Goal: Task Accomplishment & Management: Manage account settings

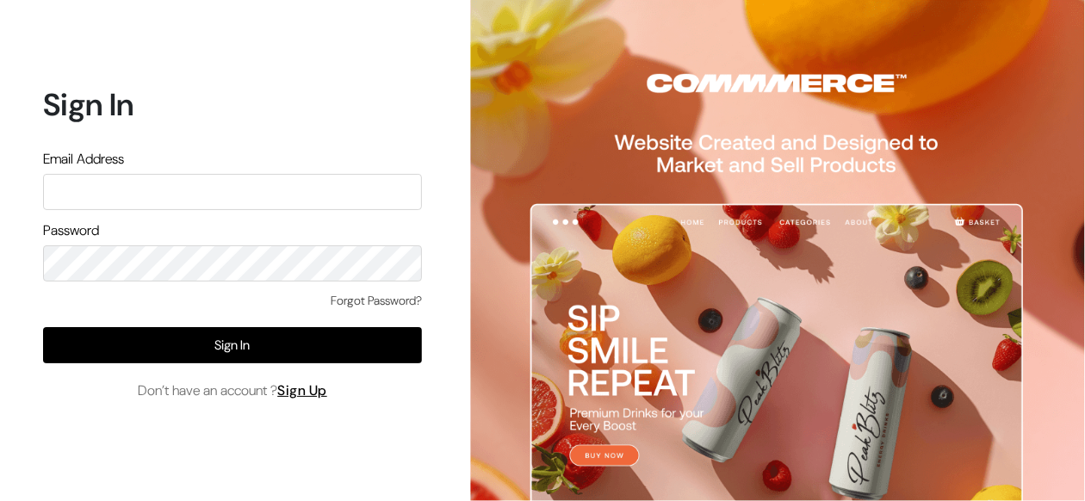
click at [303, 186] on input "text" at bounding box center [232, 192] width 379 height 36
type input "bluzeinternational@gmail.com"
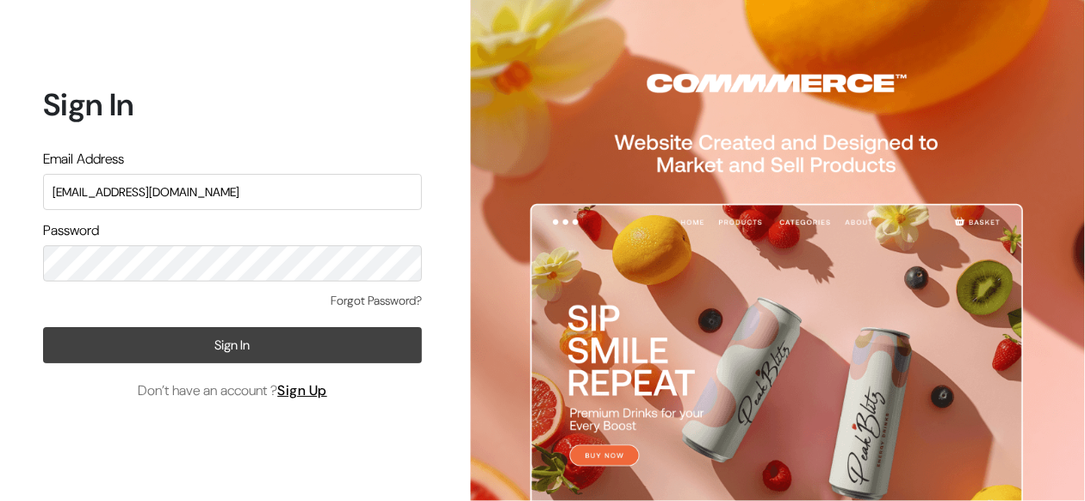
click at [242, 359] on button "Sign In" at bounding box center [232, 345] width 379 height 36
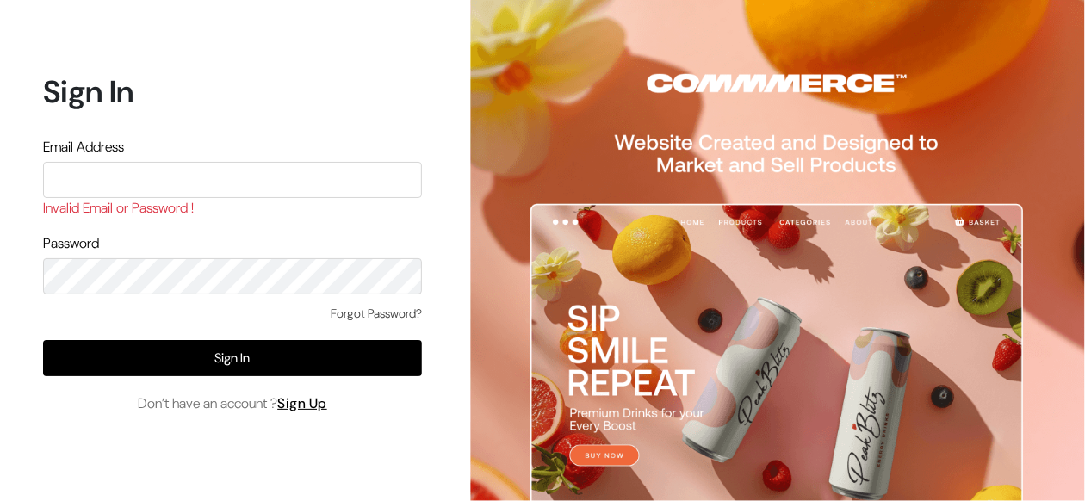
click at [134, 181] on input "text" at bounding box center [232, 180] width 379 height 36
type input "bluzeinternational@gmail.com"
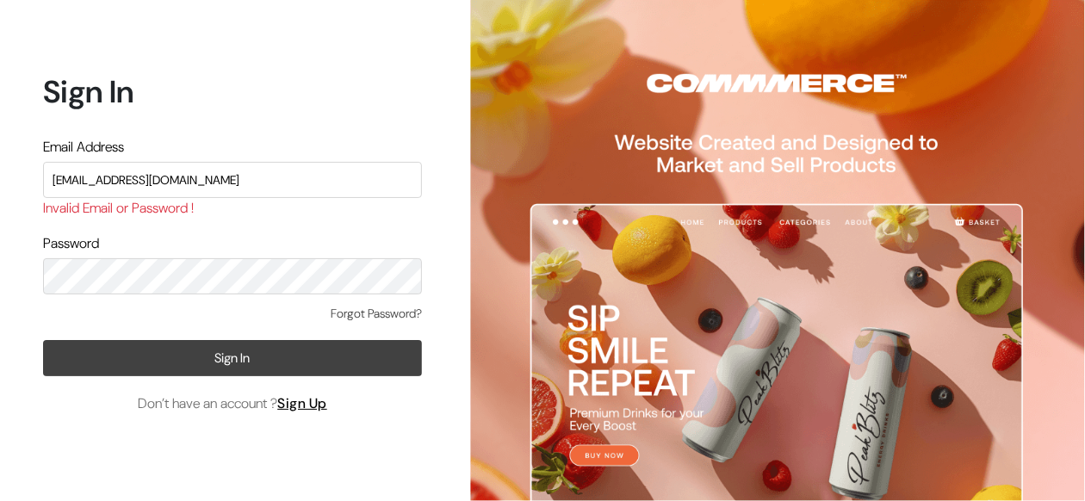
click at [198, 353] on button "Sign In" at bounding box center [232, 358] width 379 height 36
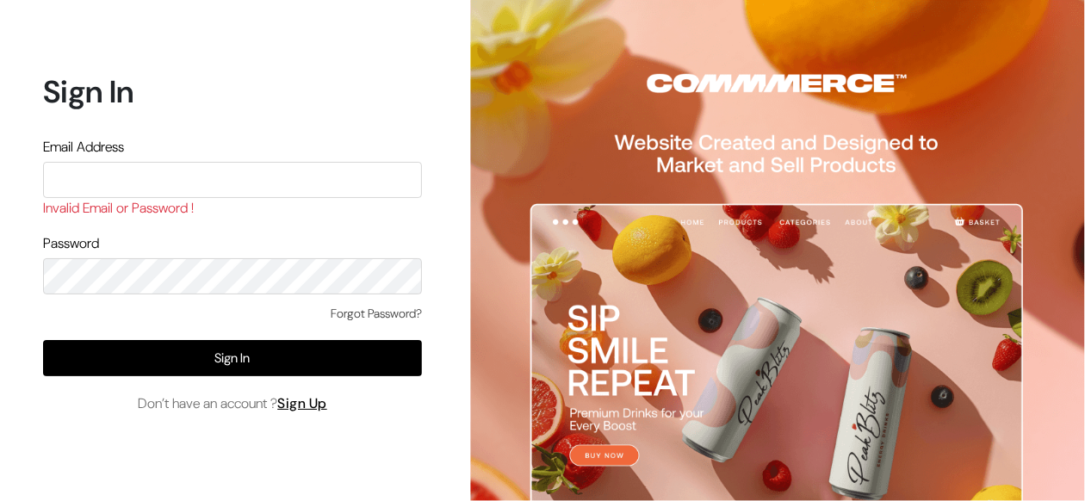
click at [375, 311] on link "Forgot Password?" at bounding box center [376, 314] width 91 height 18
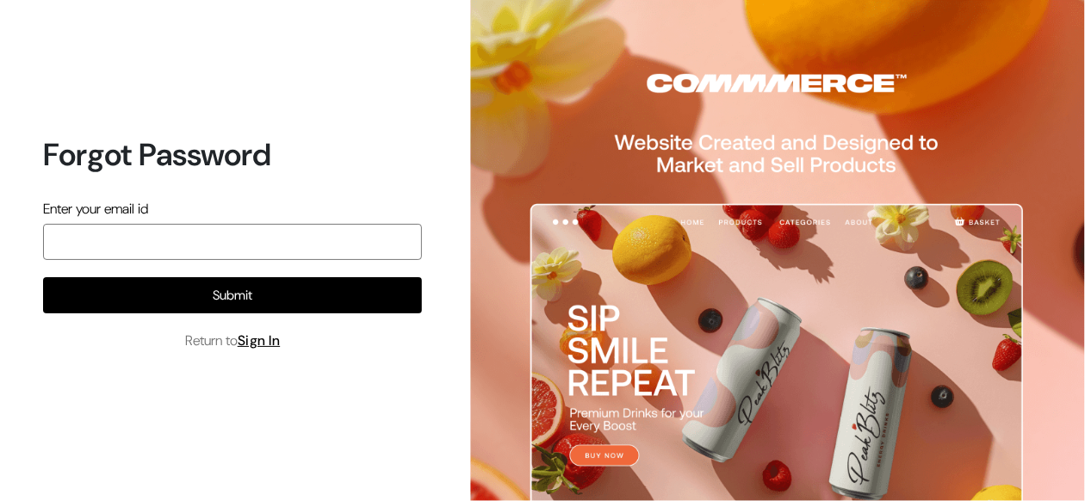
click at [354, 256] on input "email" at bounding box center [232, 242] width 379 height 36
click at [134, 247] on input "email" at bounding box center [232, 242] width 379 height 36
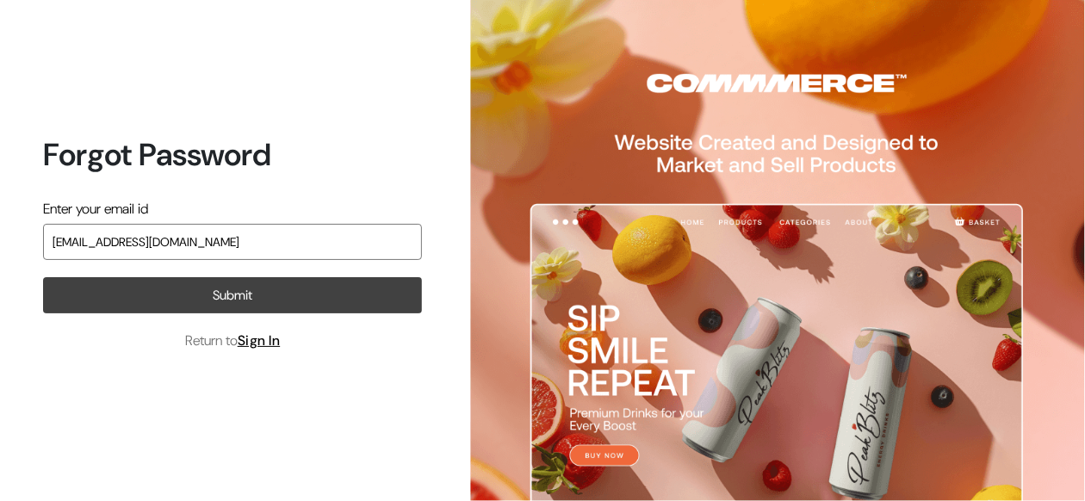
type input "bluzeinternational@gmail.com"
click at [171, 299] on button "Submit" at bounding box center [232, 295] width 379 height 36
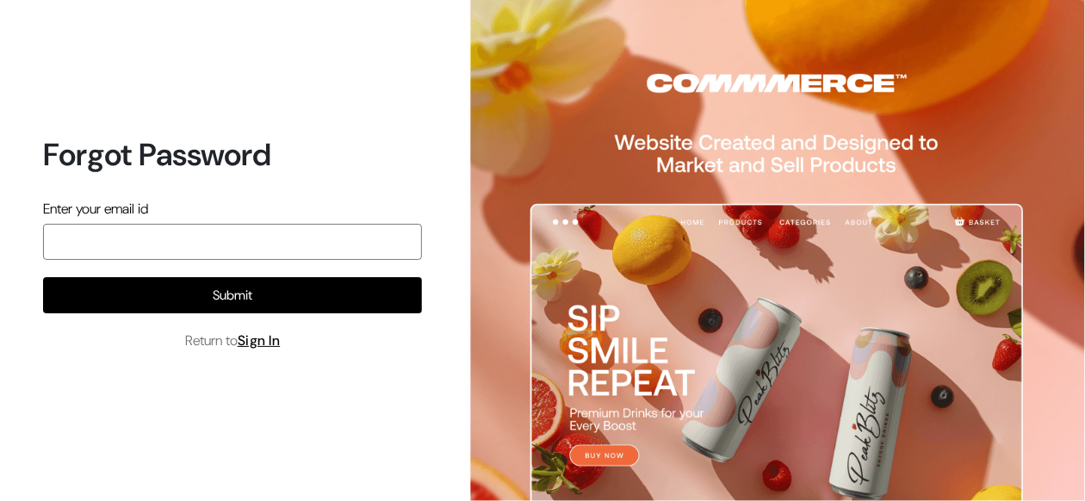
click at [180, 252] on input "email" at bounding box center [232, 242] width 379 height 36
type input "bluzeinternational@gmail.com"
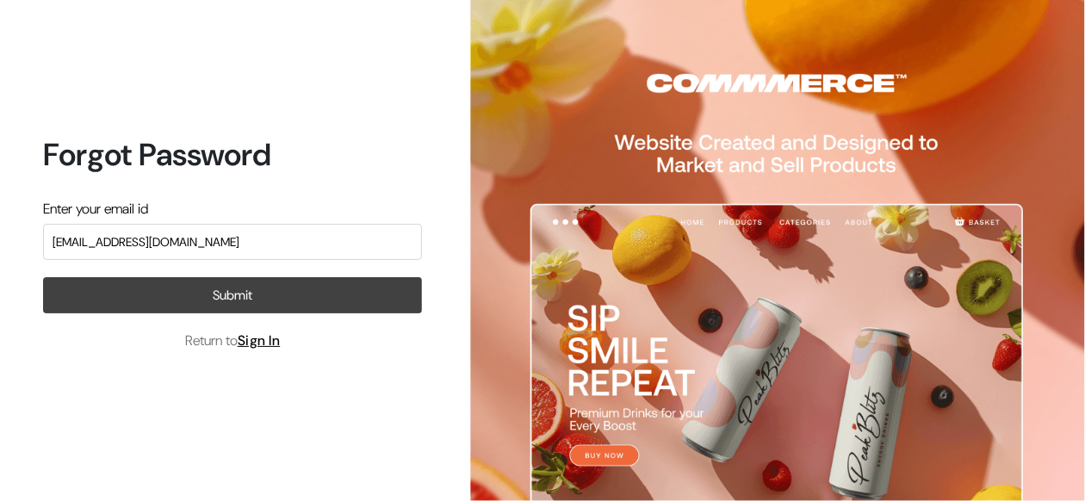
click at [238, 302] on button "Submit" at bounding box center [232, 295] width 379 height 36
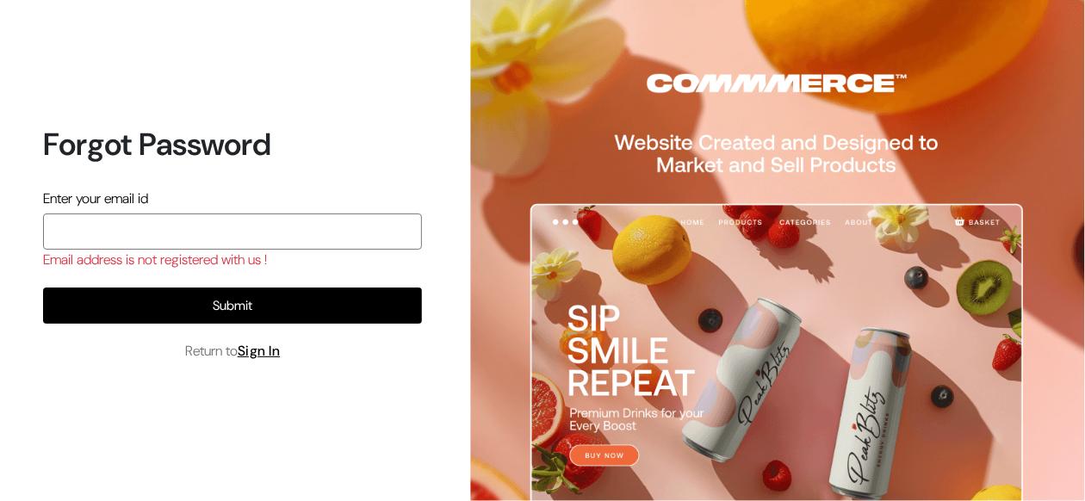
click at [232, 226] on input "email" at bounding box center [232, 232] width 379 height 36
type input "mr.aakashoffl@gmail.com"
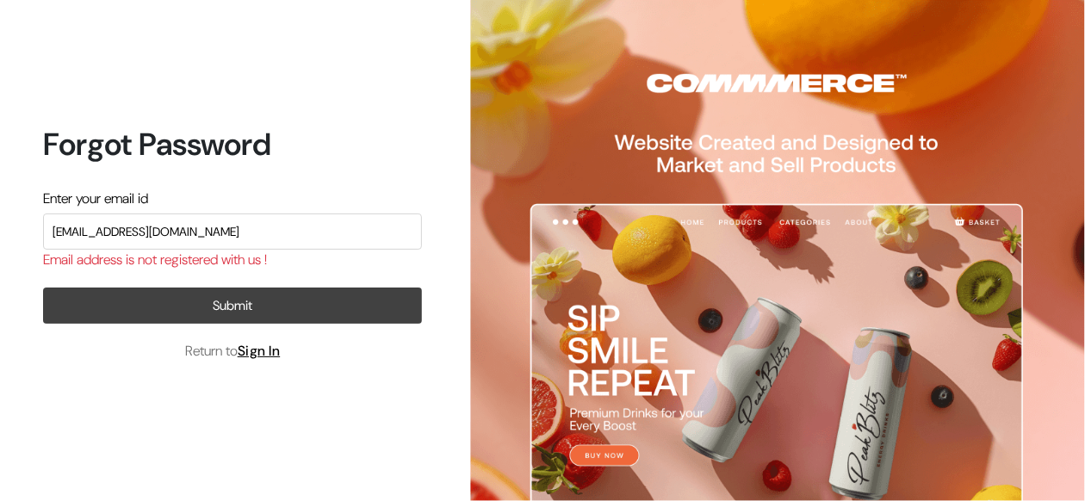
click at [226, 315] on button "Submit" at bounding box center [232, 306] width 379 height 36
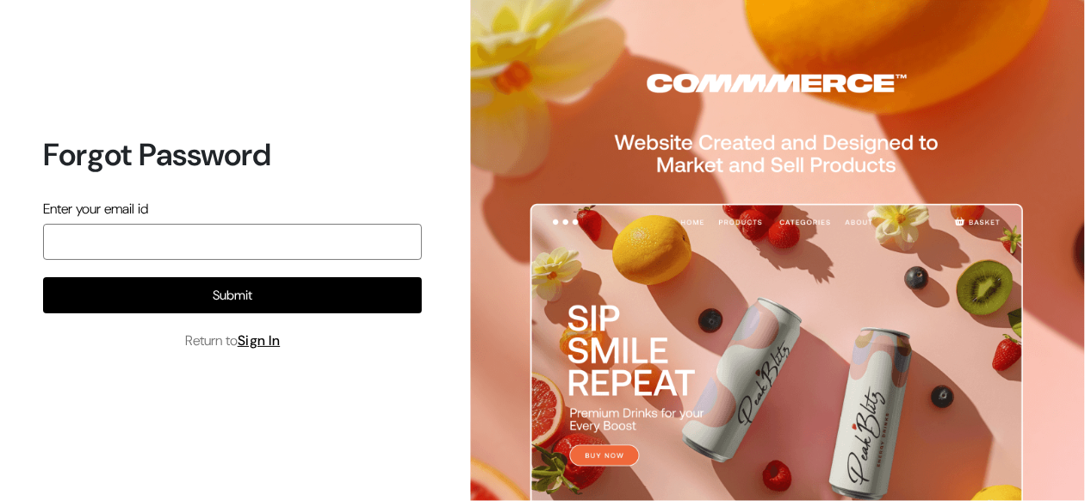
click at [263, 241] on input "email" at bounding box center [232, 242] width 379 height 36
type input "mr.aakashoffl@gmail.com"
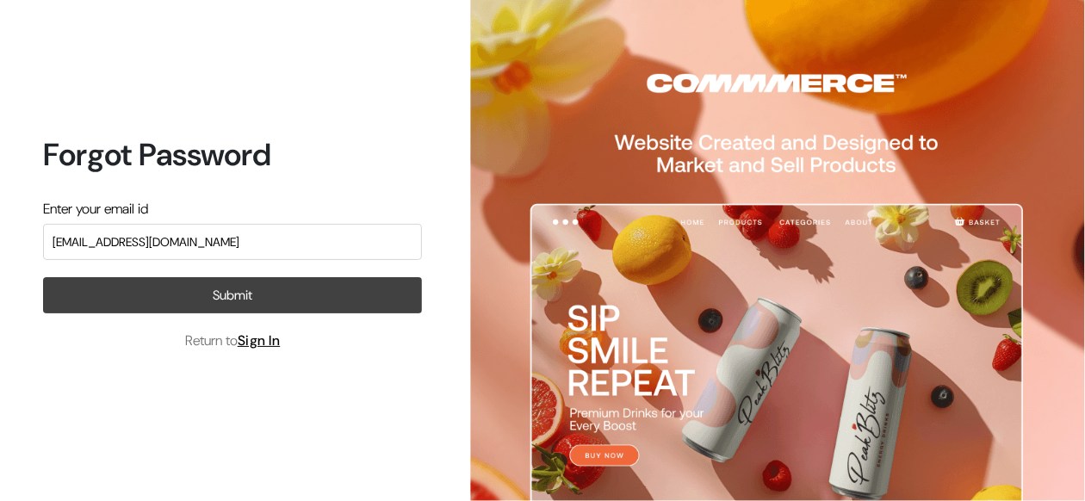
click at [194, 302] on button "Submit" at bounding box center [232, 295] width 379 height 36
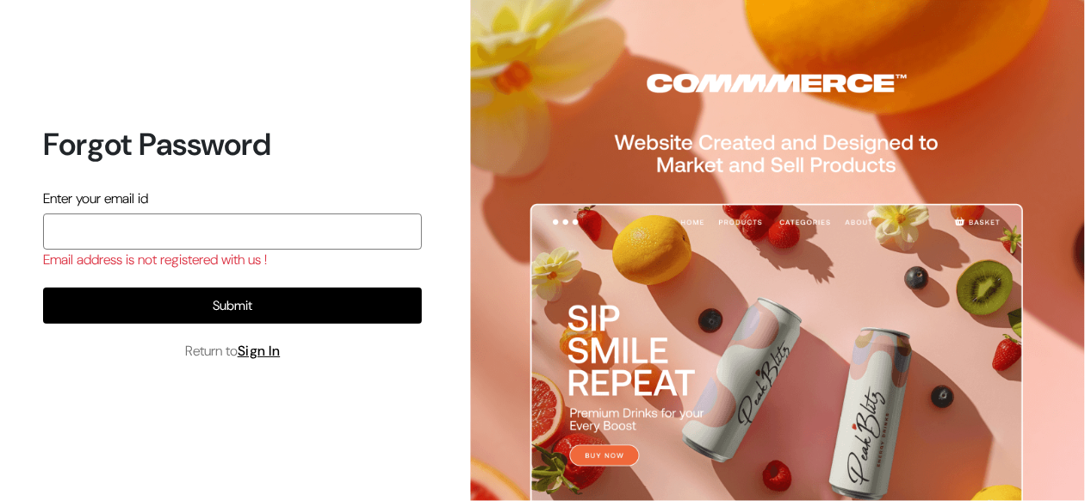
click at [225, 232] on input "email" at bounding box center [232, 232] width 379 height 36
type input "[EMAIL_ADDRESS][DOMAIN_NAME]"
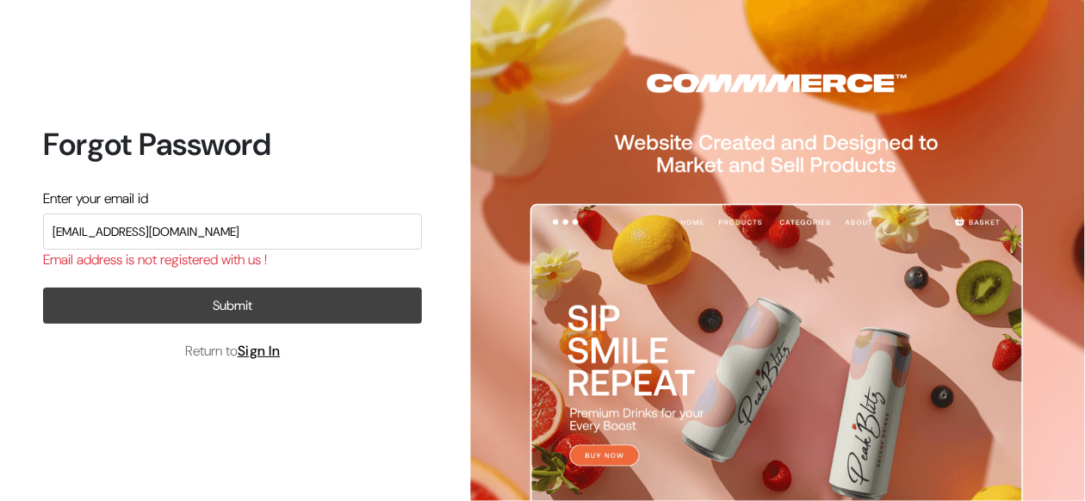
click at [252, 312] on button "Submit" at bounding box center [232, 306] width 379 height 36
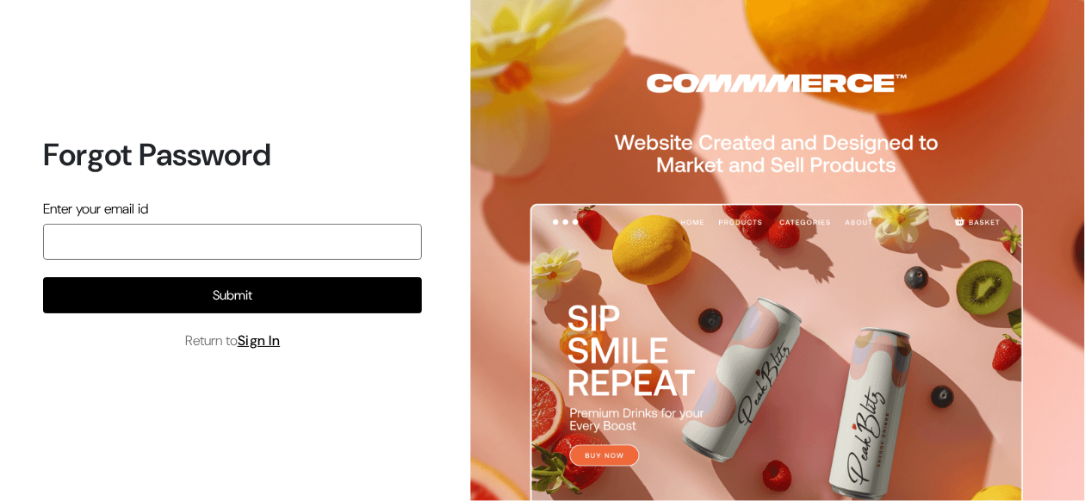
click at [275, 251] on input "email" at bounding box center [232, 242] width 379 height 36
type input "[EMAIL_ADDRESS][DOMAIN_NAME]"
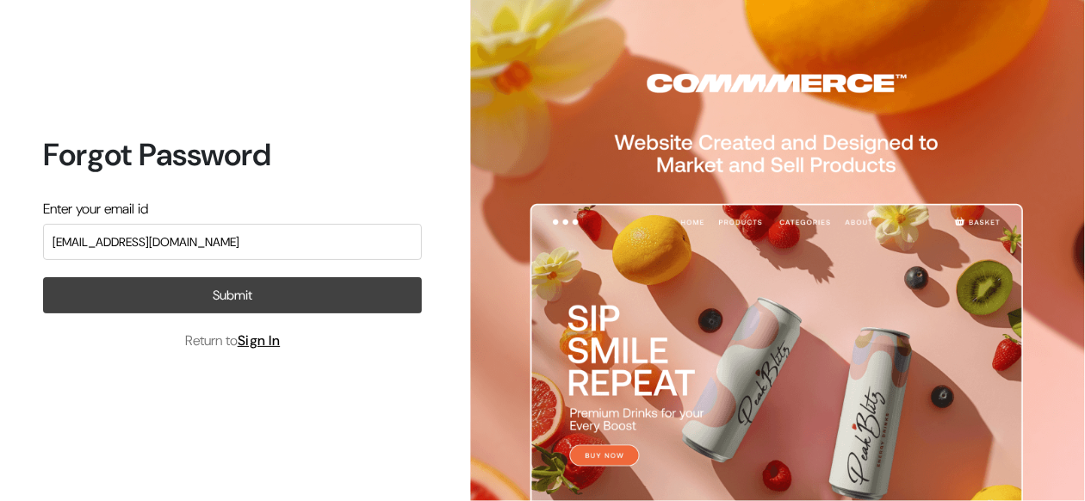
click at [245, 300] on button "Submit" at bounding box center [232, 295] width 379 height 36
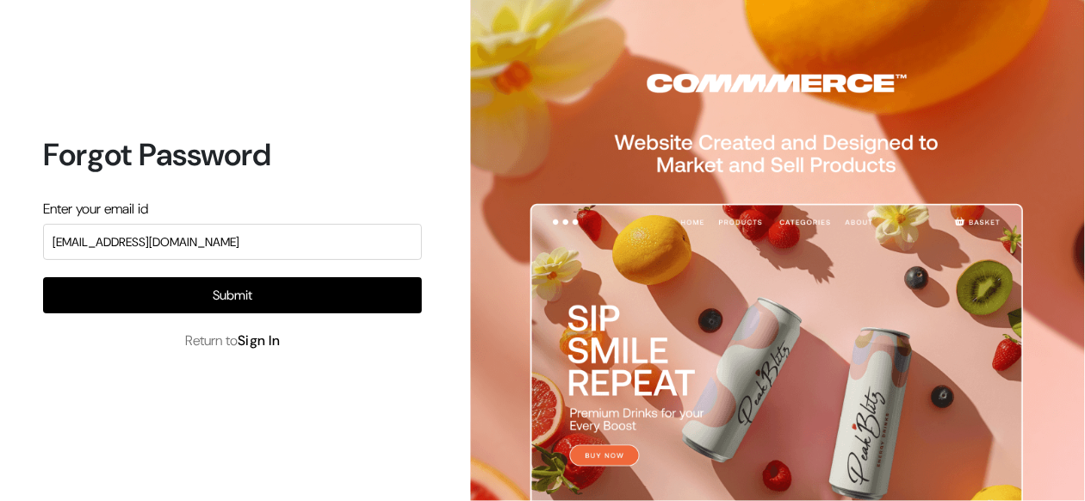
click at [280, 343] on link "Sign In" at bounding box center [259, 340] width 43 height 18
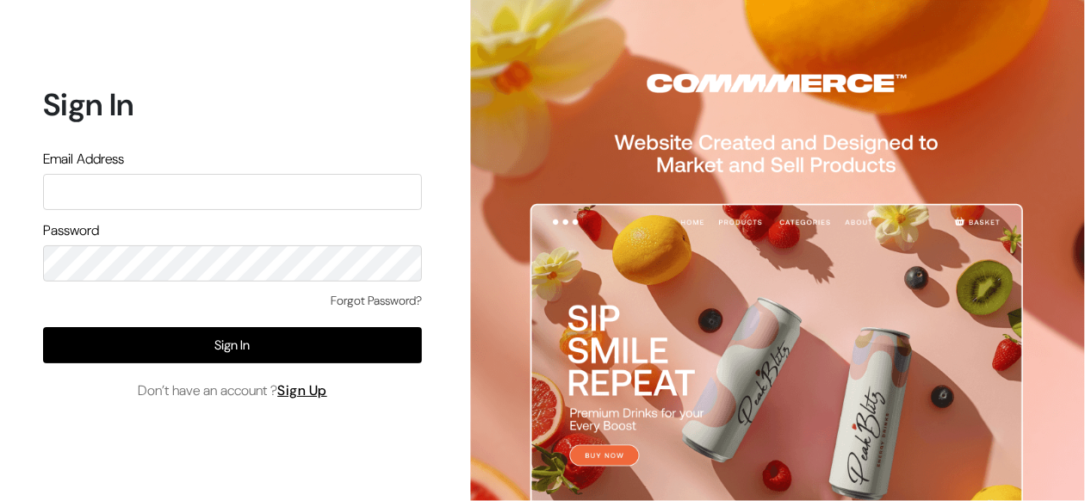
click at [257, 199] on input "text" at bounding box center [232, 192] width 379 height 36
type input "[EMAIL_ADDRESS][DOMAIN_NAME]"
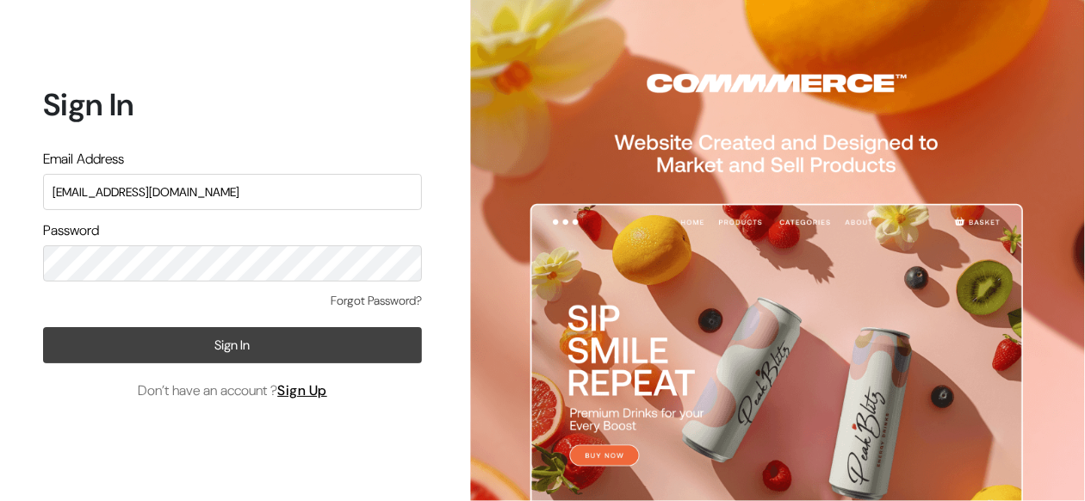
click at [263, 335] on button "Sign In" at bounding box center [232, 345] width 379 height 36
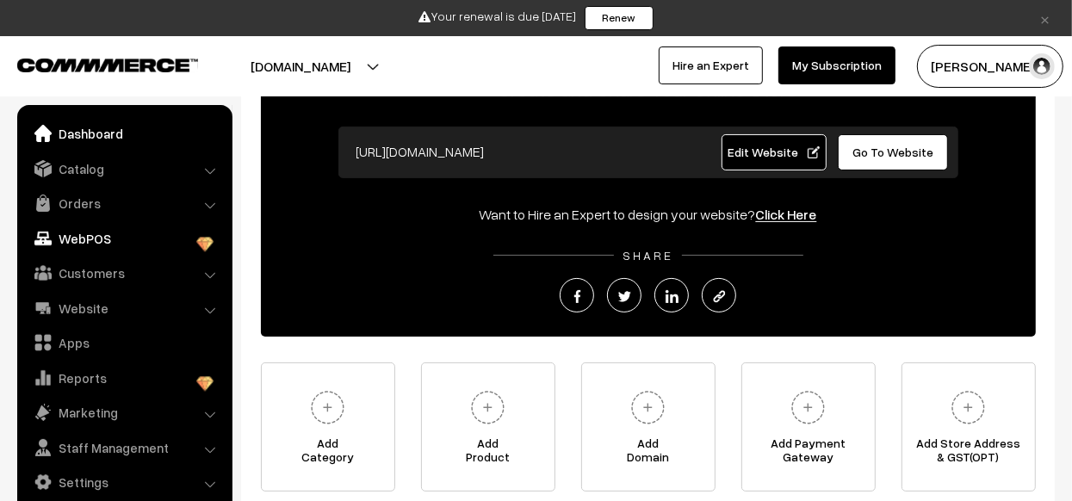
scroll to position [291, 0]
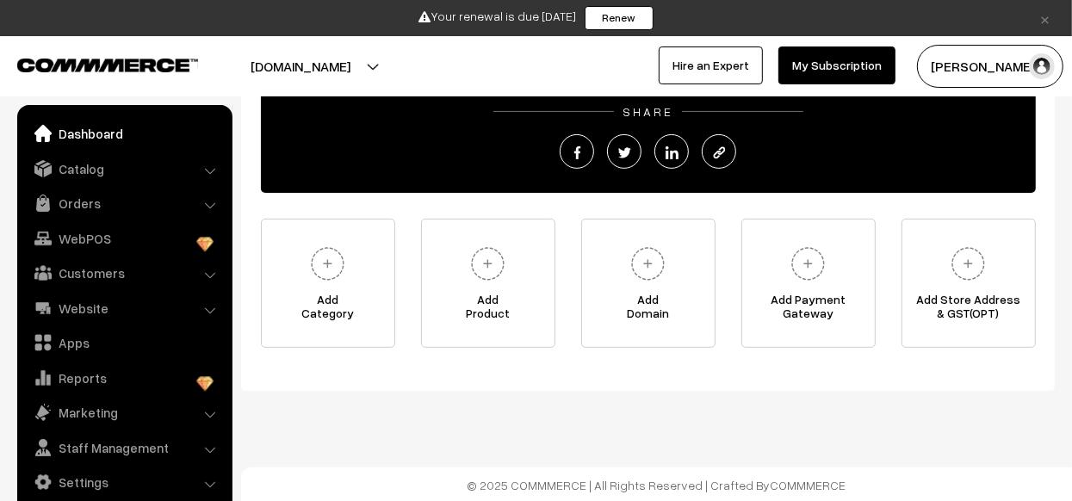
click at [820, 48] on link "My Subscription" at bounding box center [836, 65] width 117 height 38
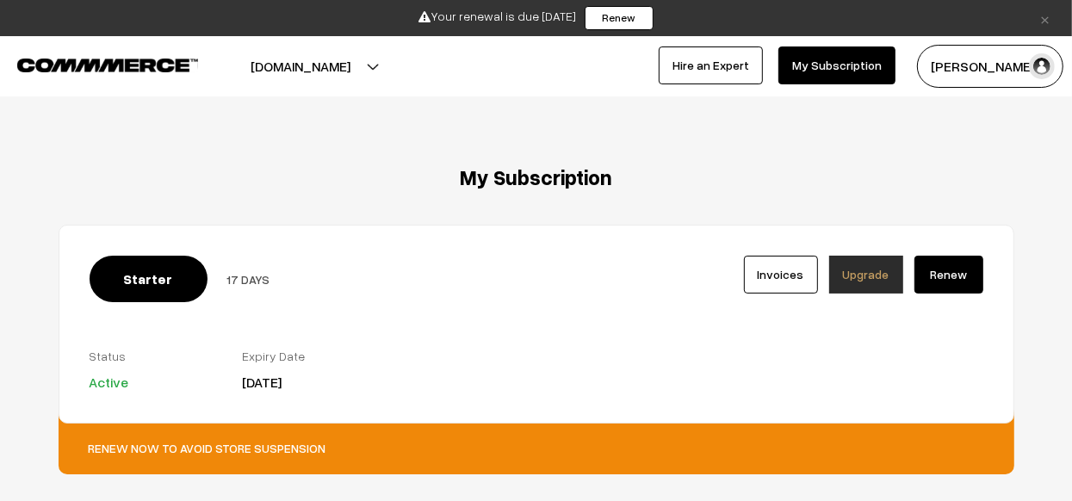
click at [972, 277] on link "Renew" at bounding box center [948, 275] width 69 height 38
click at [811, 263] on link "Invoices" at bounding box center [781, 275] width 74 height 38
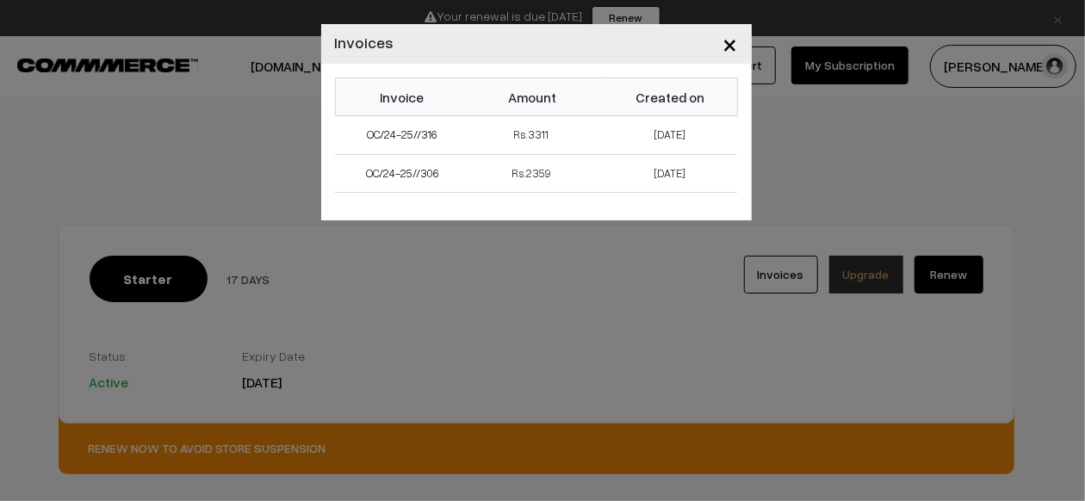
click at [736, 43] on span "×" at bounding box center [730, 44] width 15 height 32
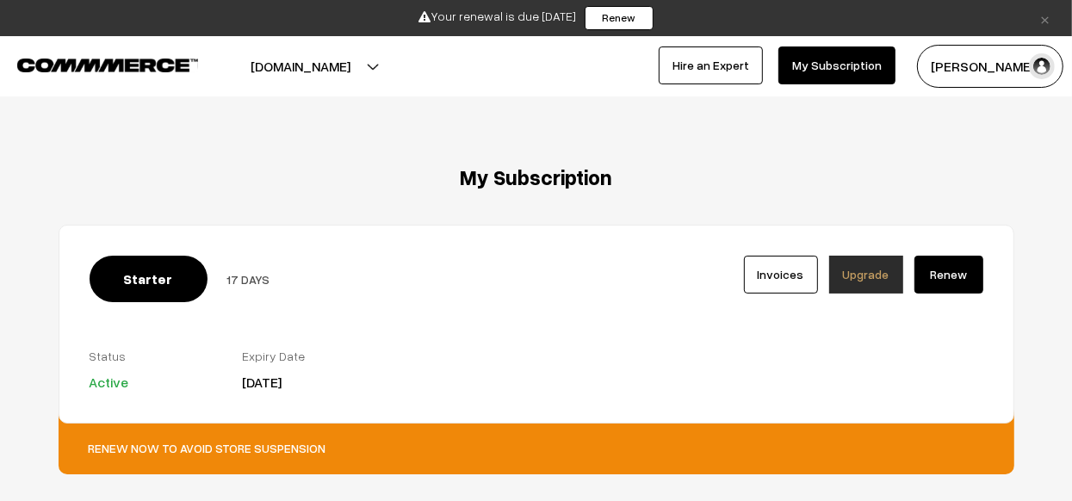
click at [949, 284] on link "Renew" at bounding box center [948, 275] width 69 height 38
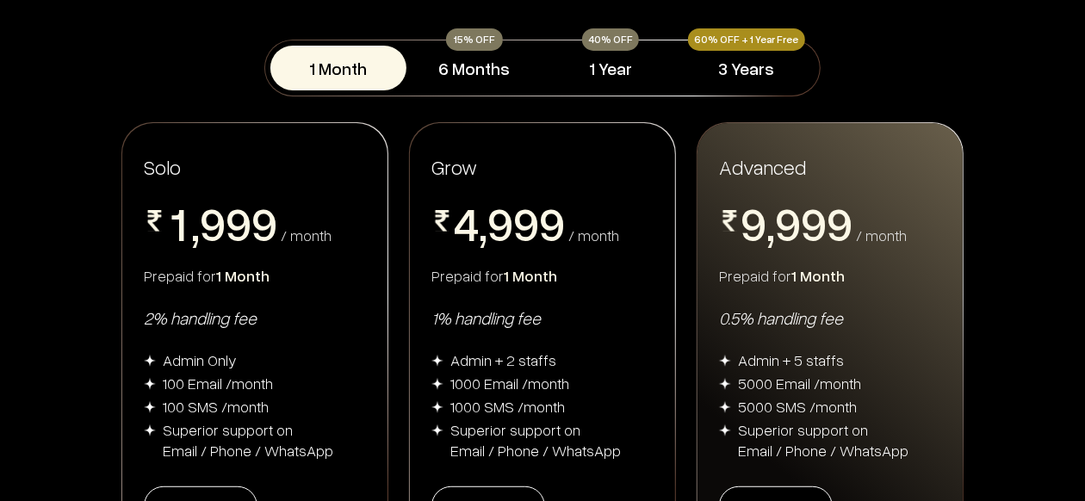
scroll to position [251, 0]
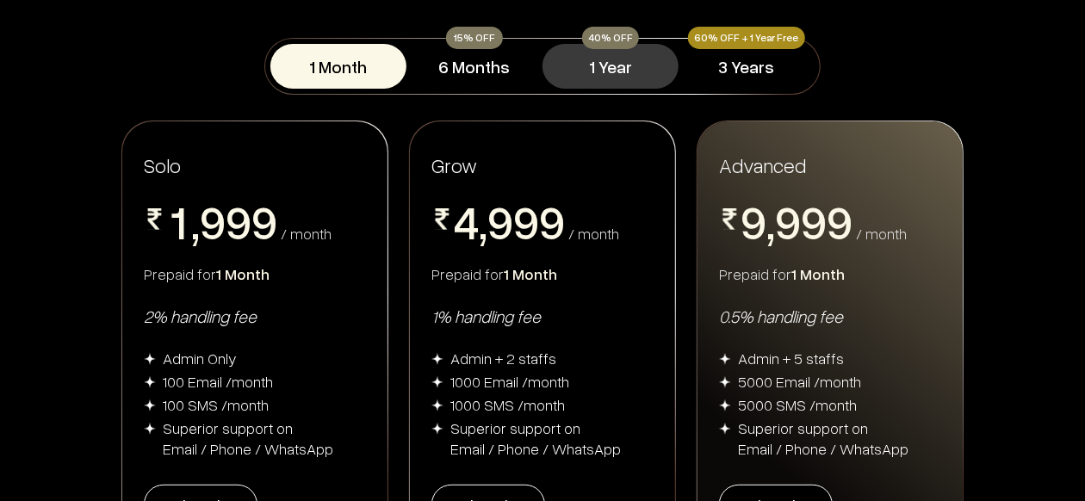
click at [608, 76] on button "1 Year" at bounding box center [610, 66] width 136 height 45
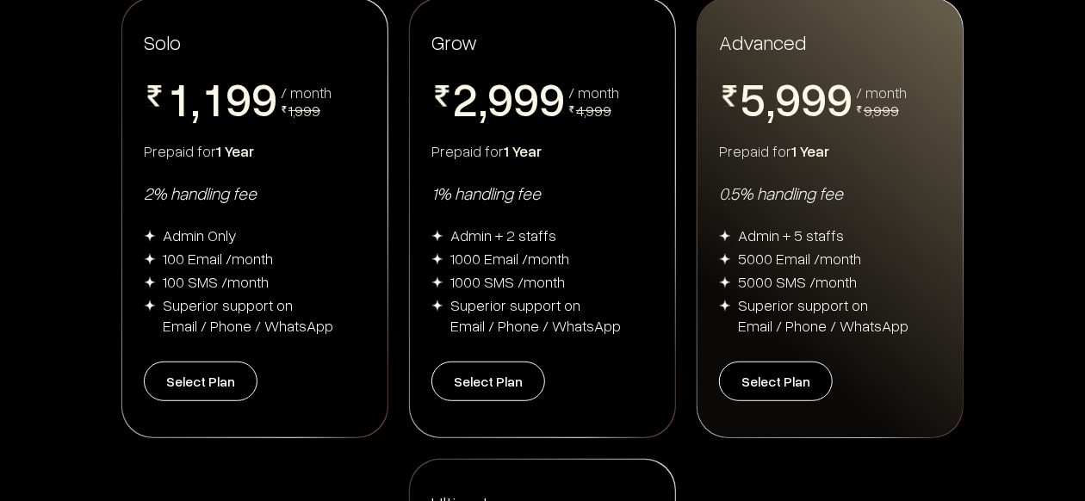
scroll to position [375, 0]
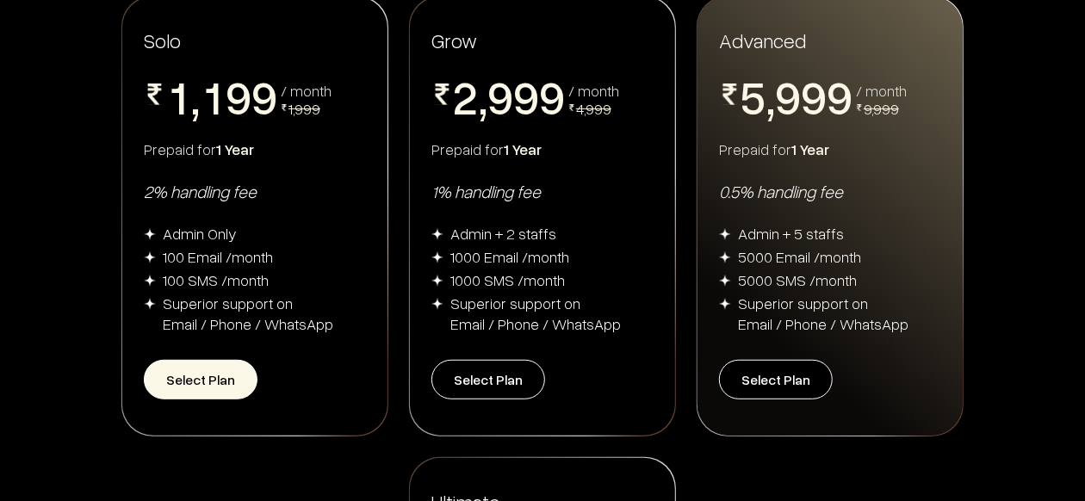
click at [229, 383] on button "Select Plan" at bounding box center [201, 380] width 114 height 40
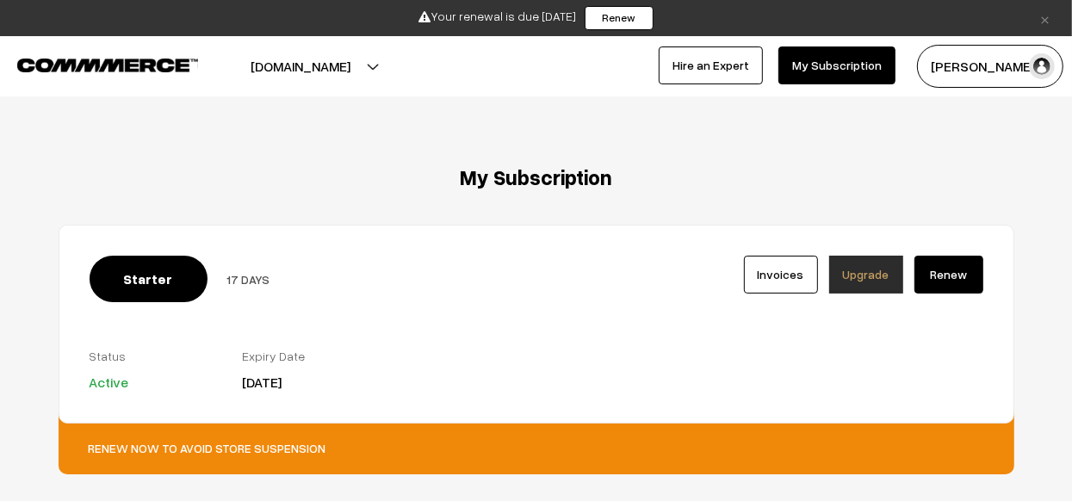
click at [283, 446] on div "Renew now to avoid store suspension" at bounding box center [537, 440] width 956 height 70
click at [992, 75] on button "[PERSON_NAME]" at bounding box center [990, 66] width 146 height 43
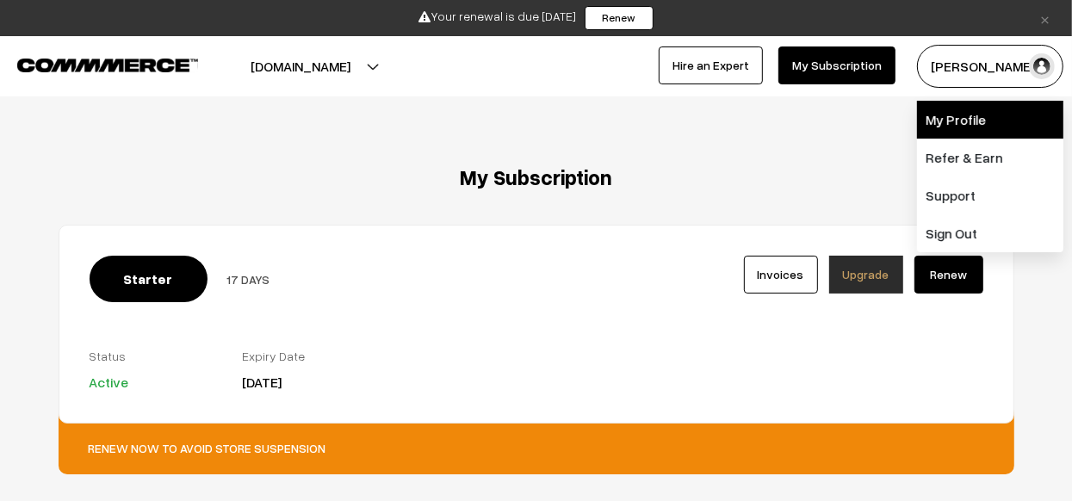
click at [997, 123] on link "My Profile" at bounding box center [990, 120] width 146 height 38
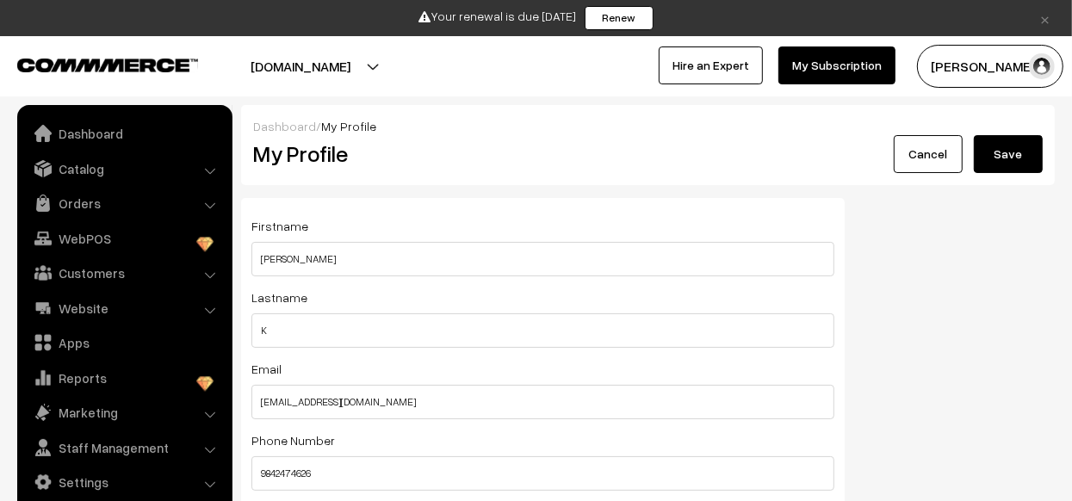
scroll to position [196, 0]
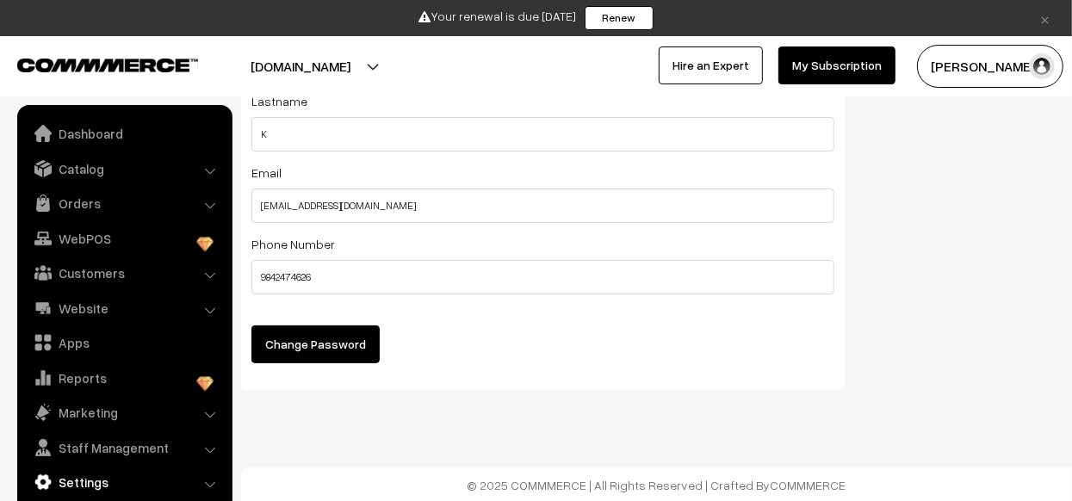
click at [157, 488] on link "Settings" at bounding box center [124, 482] width 205 height 31
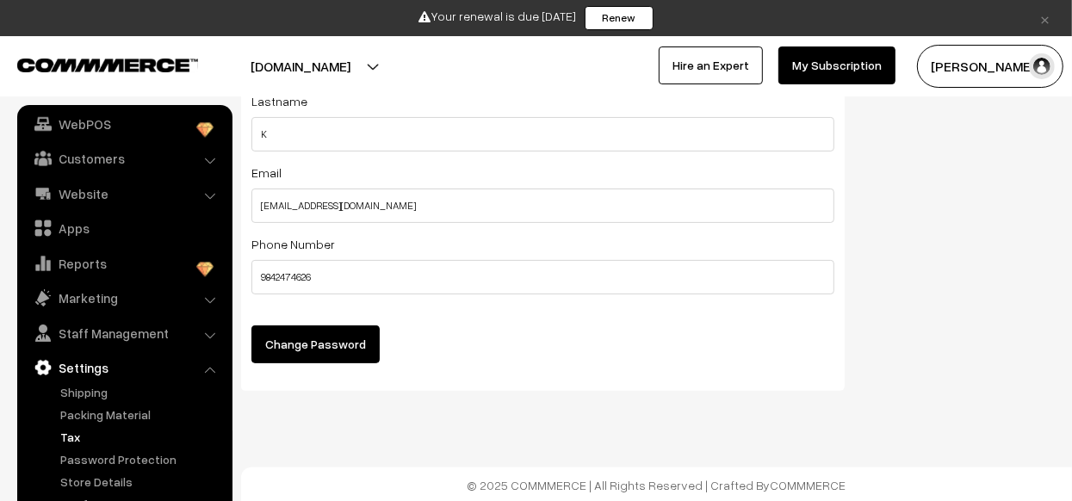
scroll to position [195, 0]
click at [77, 415] on link "Packing Material" at bounding box center [141, 414] width 170 height 18
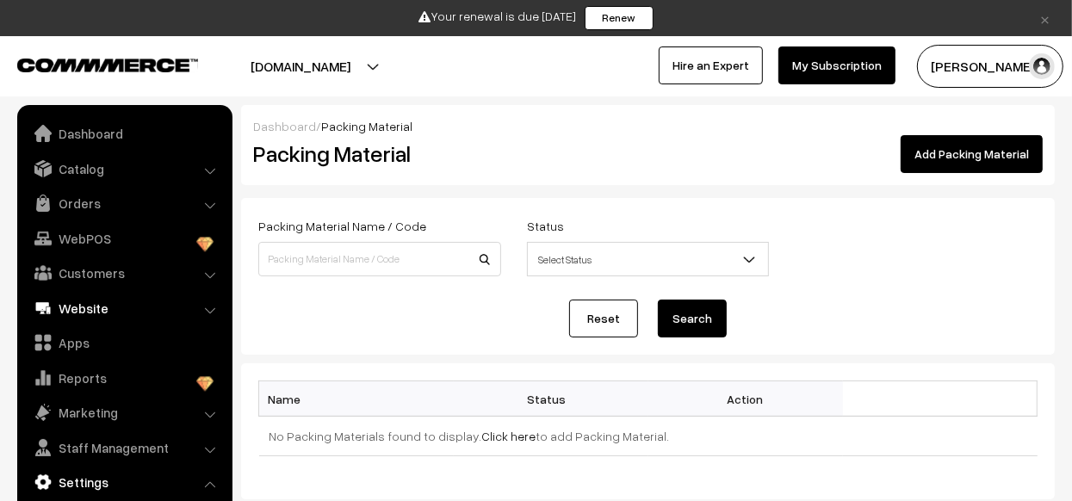
click at [105, 298] on link "Website" at bounding box center [124, 308] width 205 height 31
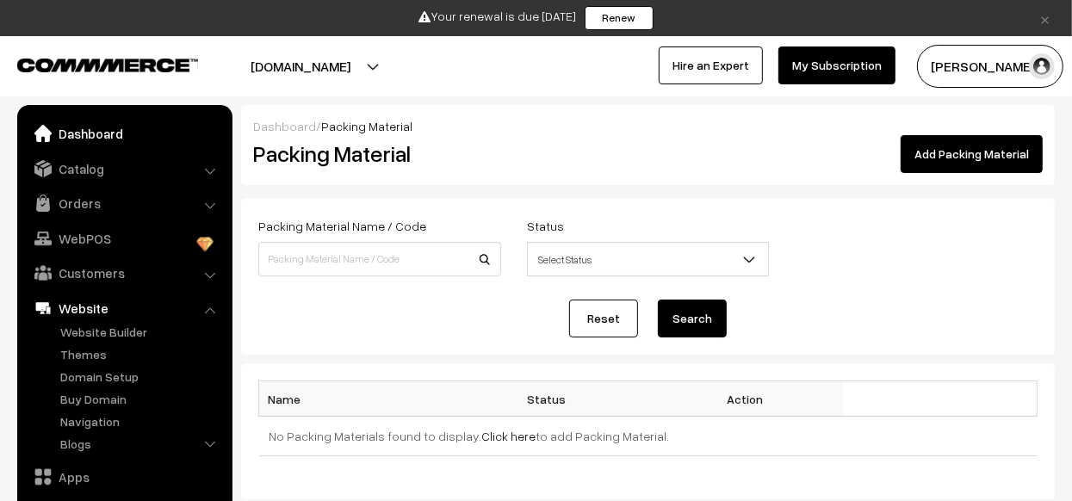
click at [88, 141] on link "Dashboard" at bounding box center [124, 133] width 205 height 31
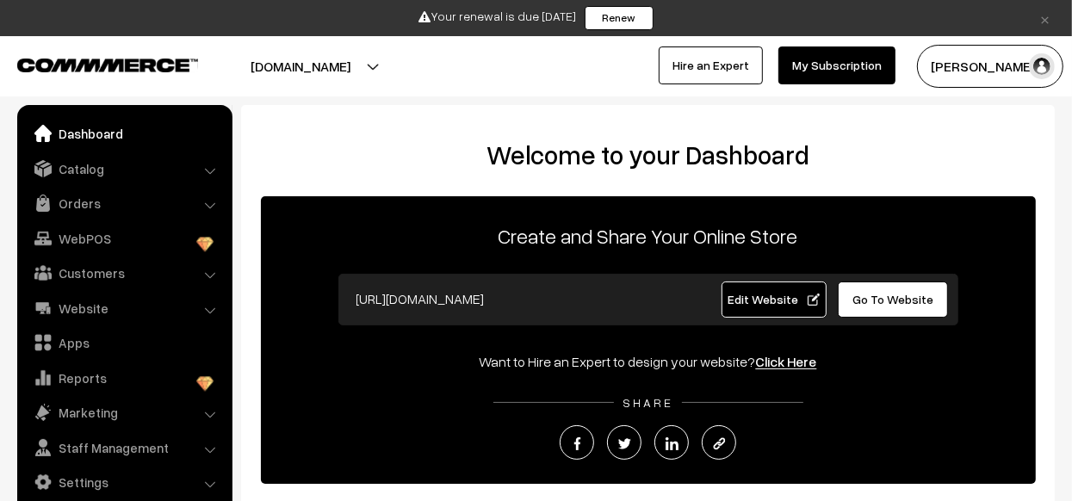
click at [863, 301] on span "Go To Website" at bounding box center [892, 299] width 81 height 15
